Goal: Task Accomplishment & Management: Manage account settings

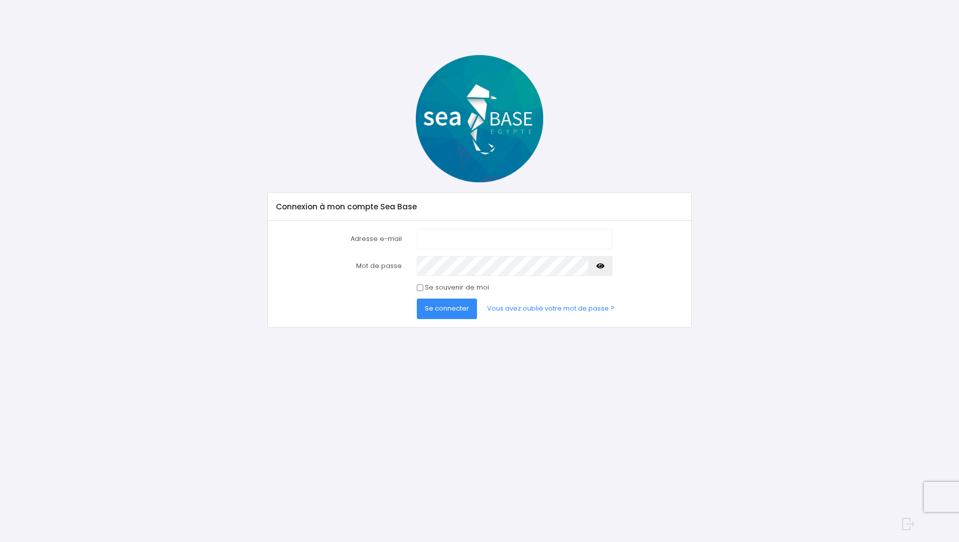
drag, startPoint x: 0, startPoint y: 0, endPoint x: 446, endPoint y: 235, distance: 503.9
click at [446, 235] on input "Adresse e-mail" at bounding box center [515, 239] width 196 height 20
type input "smeyzonnet@yahoo.fr"
click at [417, 299] on button "Se connecter" at bounding box center [447, 309] width 60 height 20
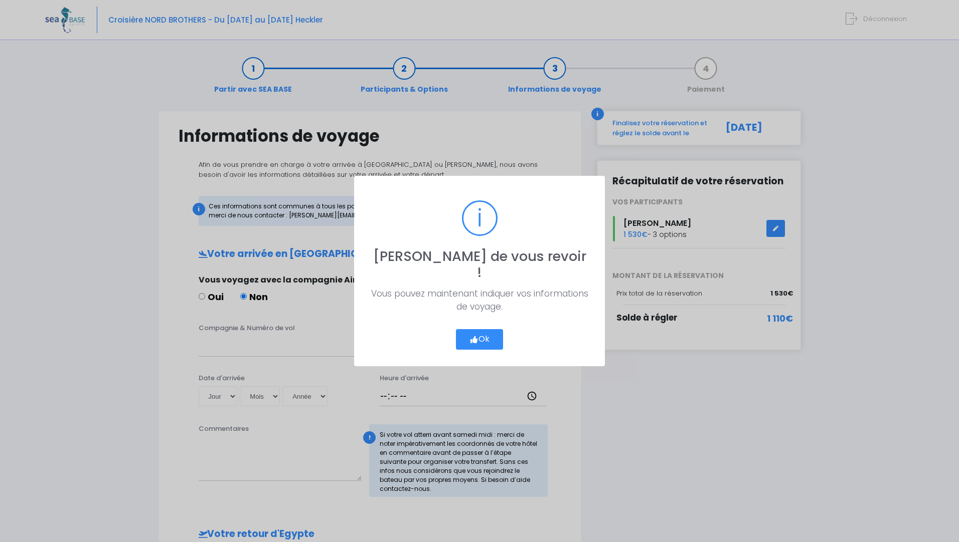
click at [485, 329] on button "Ok" at bounding box center [479, 339] width 47 height 21
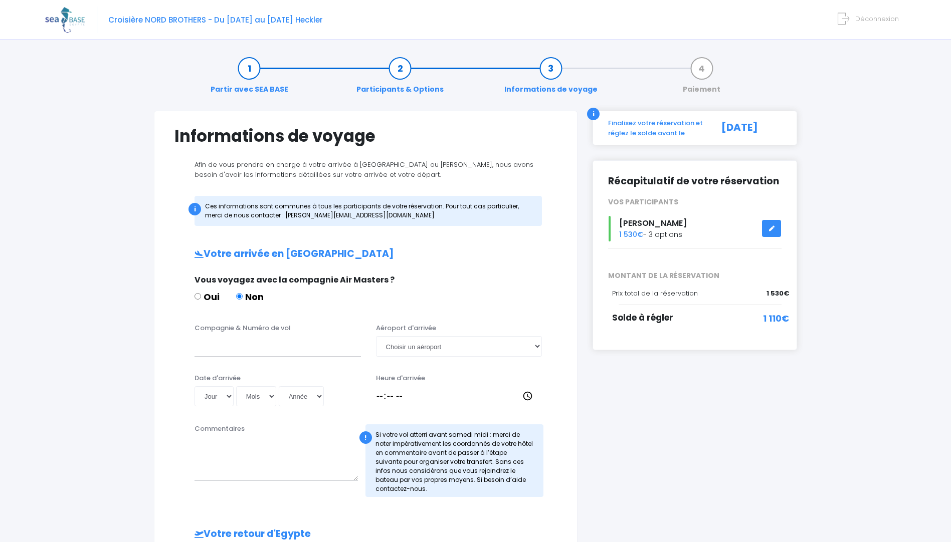
click at [647, 410] on div "i Finalisez votre réservation et réglez le solde avant le 02/09/2025 Récapitula…" at bounding box center [695, 452] width 220 height 683
drag, startPoint x: 858, startPoint y: 15, endPoint x: 849, endPoint y: 21, distance: 10.8
click at [858, 15] on span "Déconnexion" at bounding box center [877, 19] width 44 height 10
